Goal: Obtain resource: Obtain resource

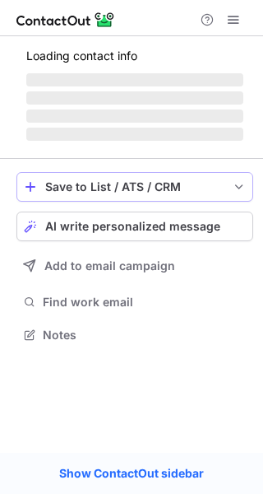
scroll to position [319, 263]
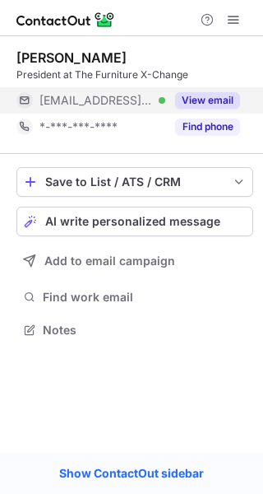
click at [192, 102] on button "View email" at bounding box center [207, 100] width 65 height 16
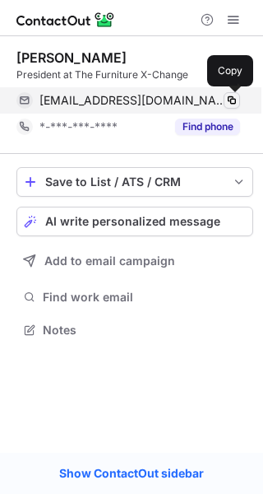
click at [227, 100] on span at bounding box center [232, 100] width 13 height 13
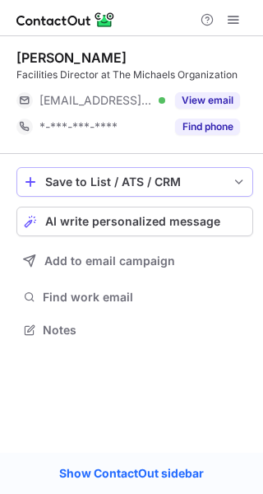
scroll to position [319, 263]
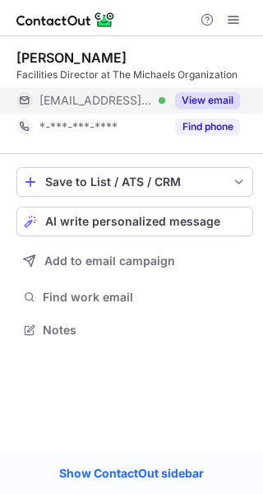
click at [211, 100] on button "View email" at bounding box center [207, 100] width 65 height 16
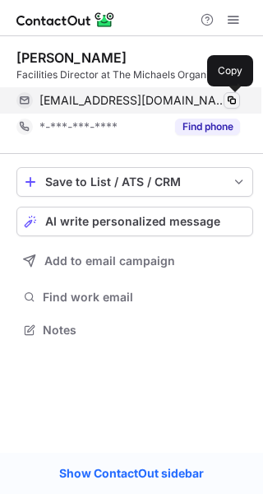
click at [230, 98] on span at bounding box center [232, 100] width 13 height 13
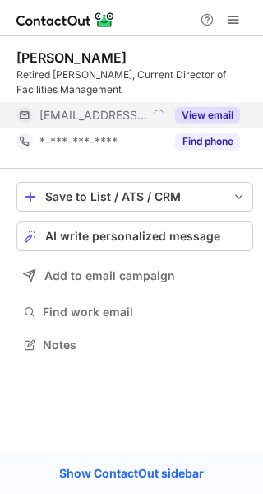
scroll to position [333, 263]
click at [211, 116] on button "View email" at bounding box center [207, 115] width 65 height 16
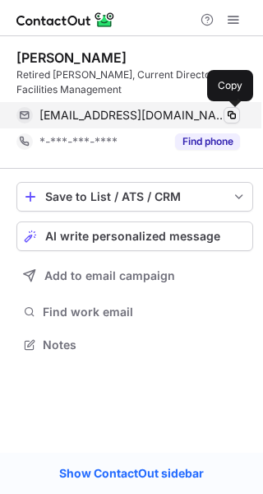
click at [230, 115] on span at bounding box center [232, 115] width 13 height 13
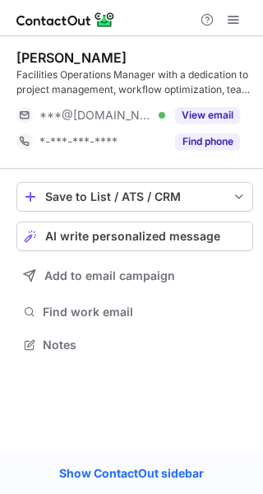
scroll to position [333, 263]
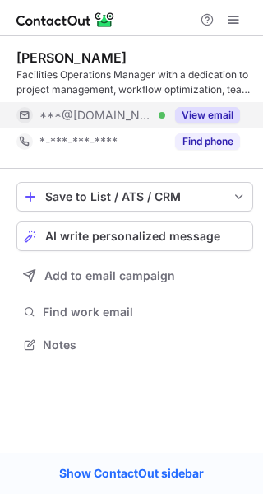
click at [214, 115] on button "View email" at bounding box center [207, 115] width 65 height 16
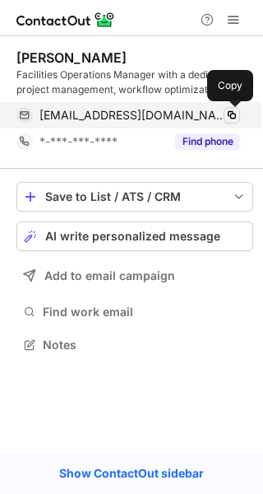
click at [230, 117] on span at bounding box center [232, 115] width 13 height 13
